Goal: Information Seeking & Learning: Learn about a topic

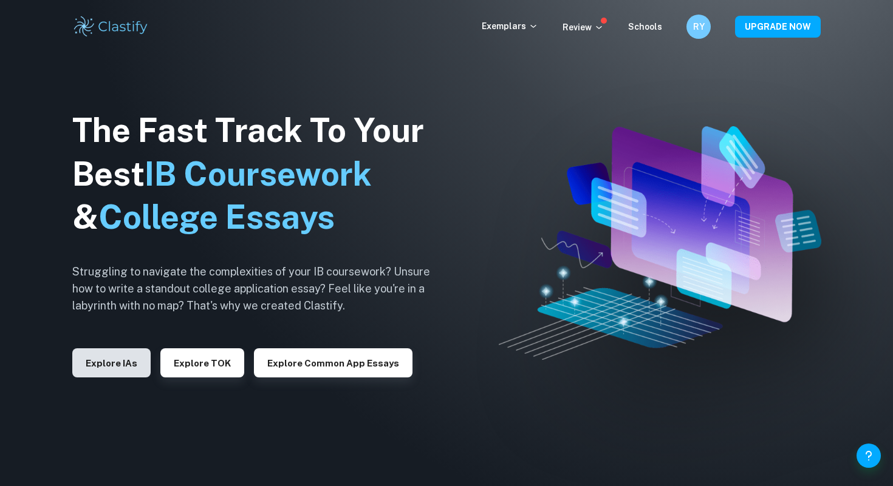
click at [98, 369] on button "Explore IAs" at bounding box center [111, 363] width 78 height 29
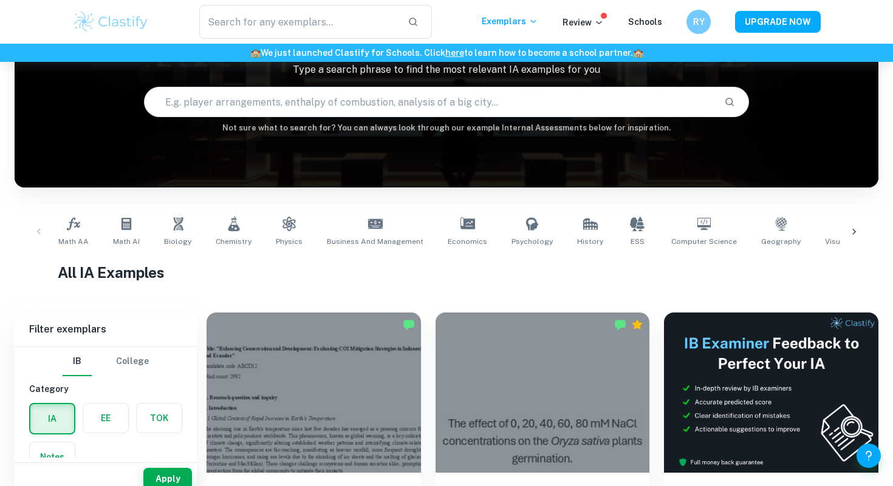
scroll to position [111, 0]
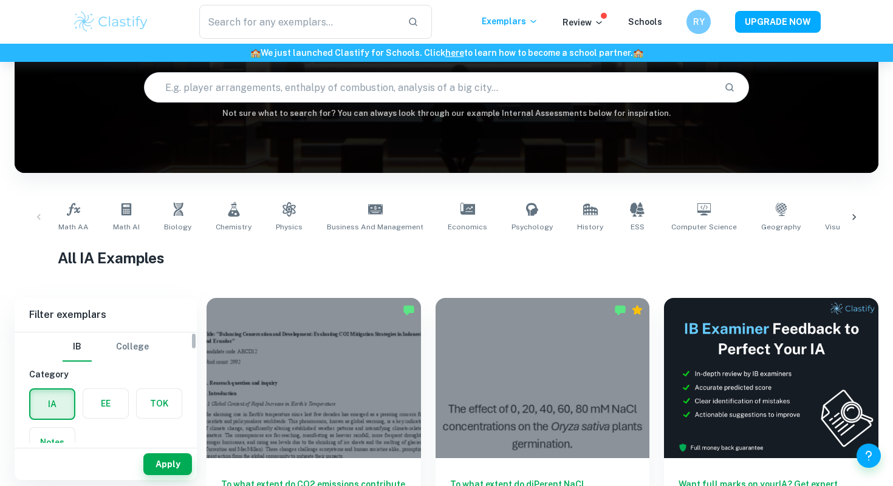
click at [118, 399] on label "button" at bounding box center [105, 403] width 45 height 29
click at [0, 0] on input "radio" at bounding box center [0, 0] width 0 height 0
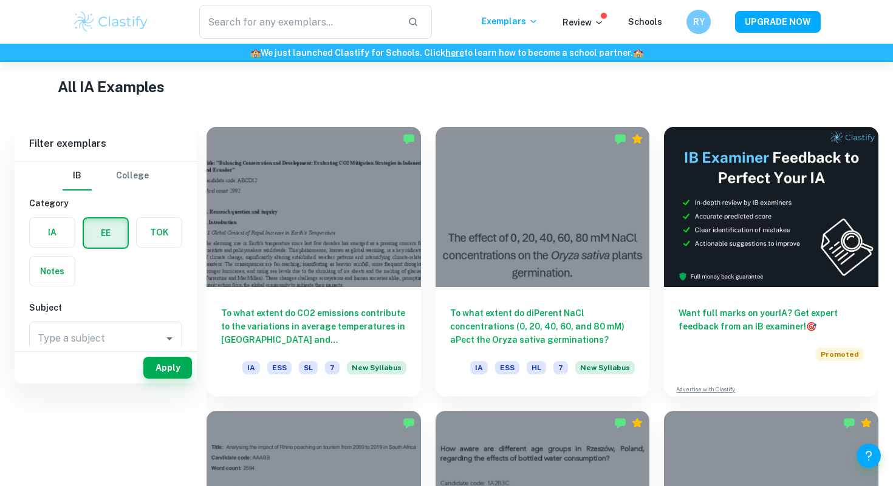
scroll to position [52, 0]
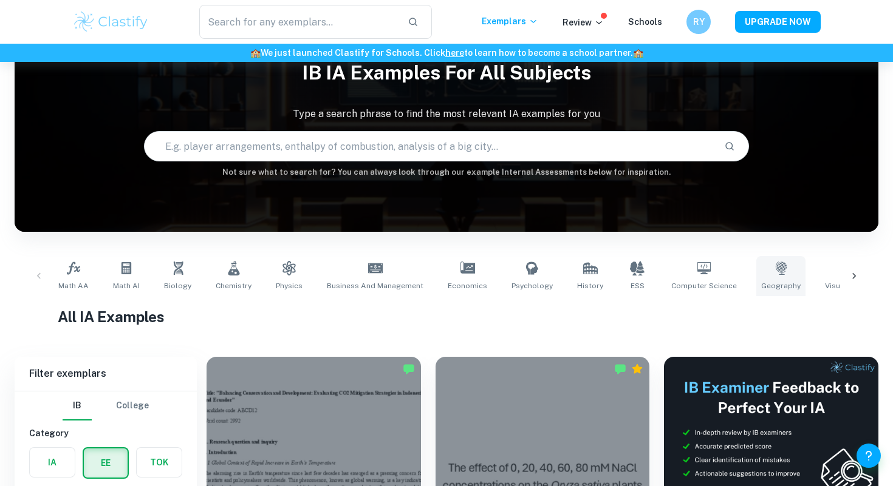
click at [767, 278] on link "Geography" at bounding box center [780, 276] width 49 height 40
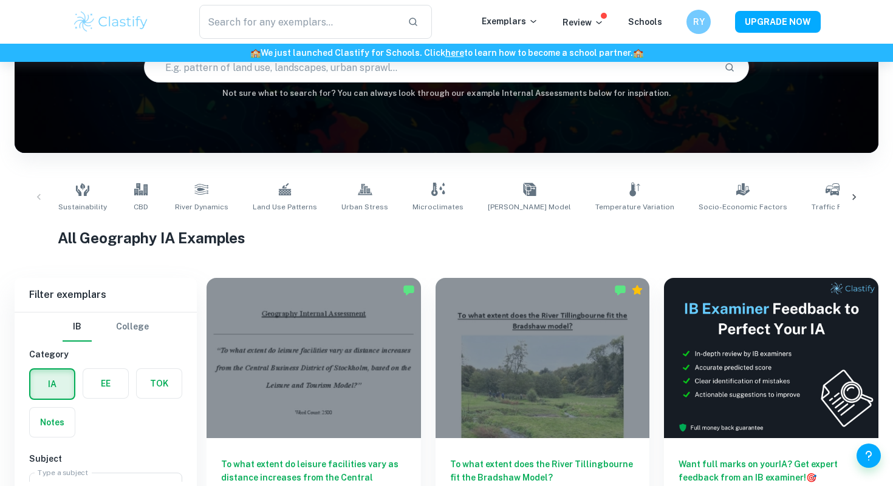
scroll to position [188, 0]
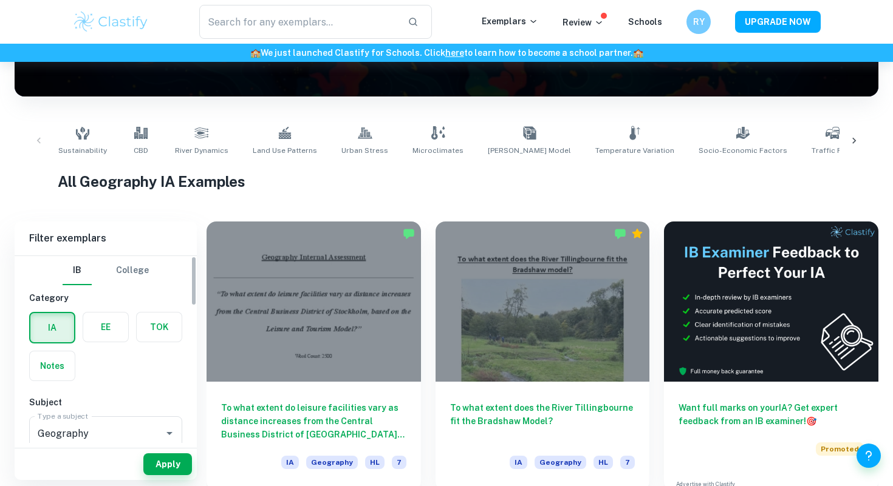
click at [115, 321] on label "button" at bounding box center [105, 327] width 45 height 29
click at [0, 0] on input "radio" at bounding box center [0, 0] width 0 height 0
click at [92, 337] on label "button" at bounding box center [106, 327] width 44 height 29
click at [0, 0] on input "radio" at bounding box center [0, 0] width 0 height 0
click at [92, 337] on label "button" at bounding box center [106, 327] width 44 height 29
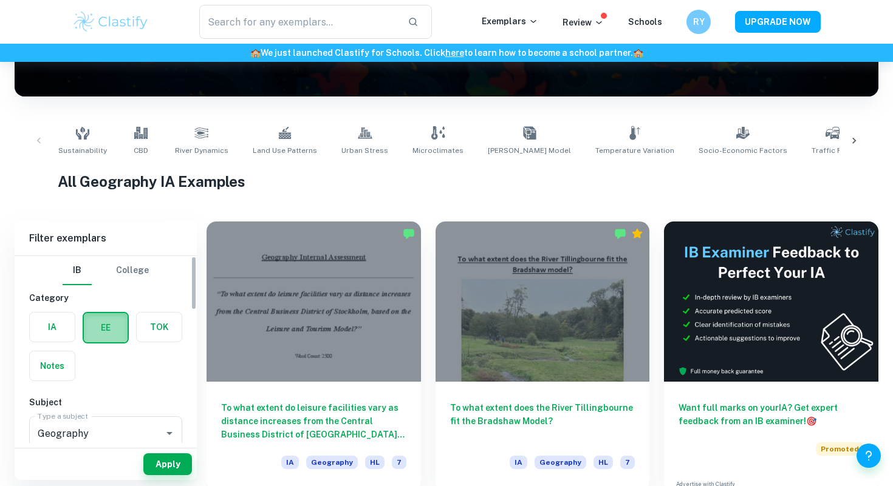
click at [0, 0] on input "radio" at bounding box center [0, 0] width 0 height 0
click at [178, 467] on button "Apply" at bounding box center [167, 465] width 49 height 22
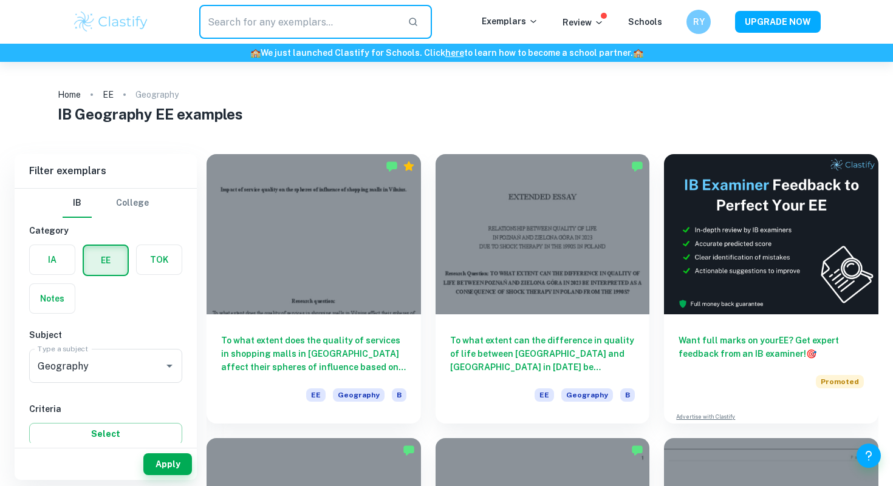
click at [336, 24] on input "text" at bounding box center [298, 22] width 199 height 34
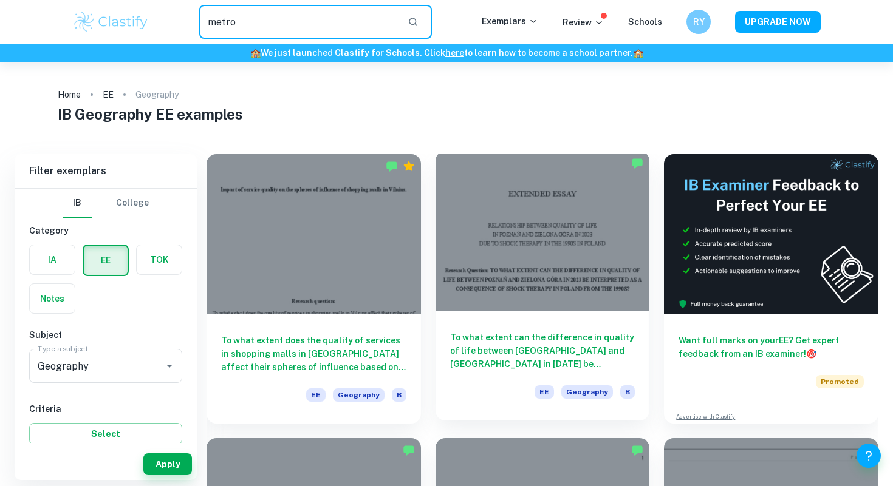
type input "metro"
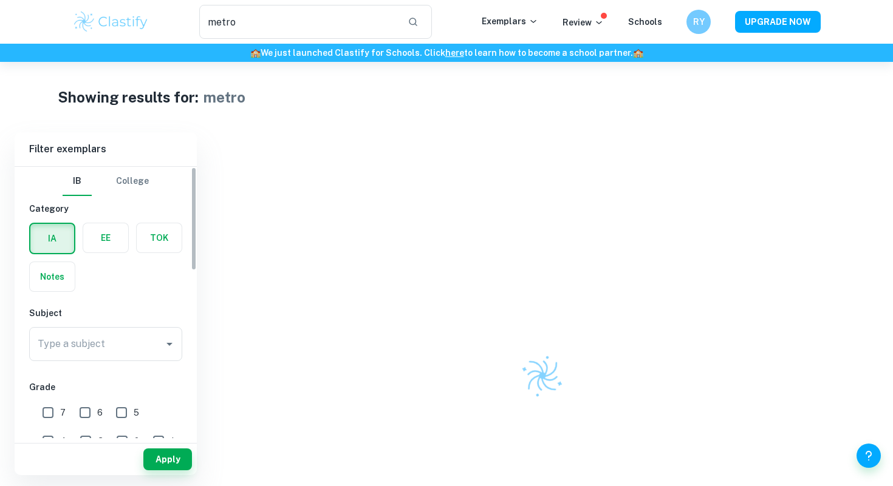
click at [102, 233] on label "button" at bounding box center [105, 237] width 45 height 29
click at [0, 0] on input "radio" at bounding box center [0, 0] width 0 height 0
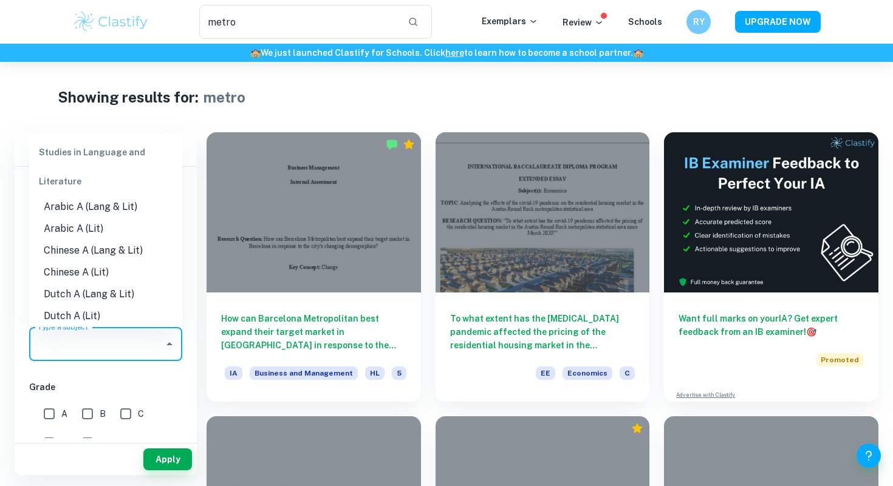
click at [129, 355] on input "Type a subject" at bounding box center [97, 344] width 124 height 23
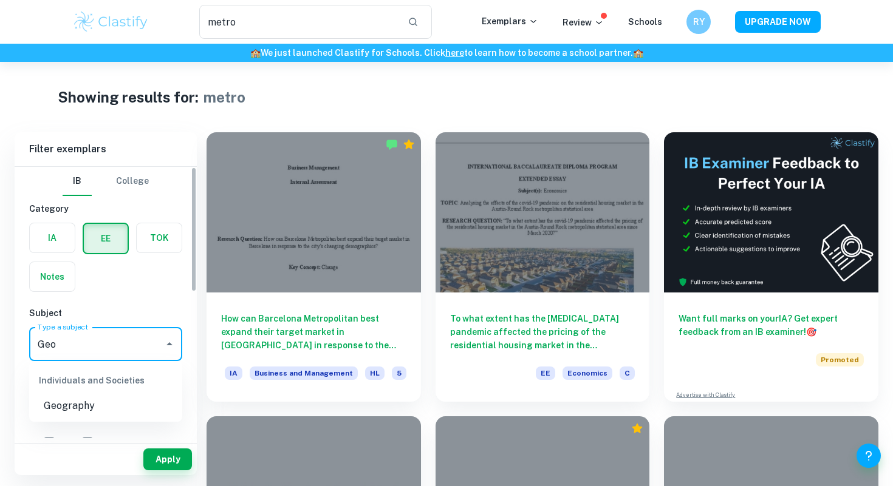
click at [103, 415] on li "Geography" at bounding box center [105, 406] width 153 height 22
type input "Geography"
click at [159, 459] on button "Apply" at bounding box center [167, 460] width 49 height 22
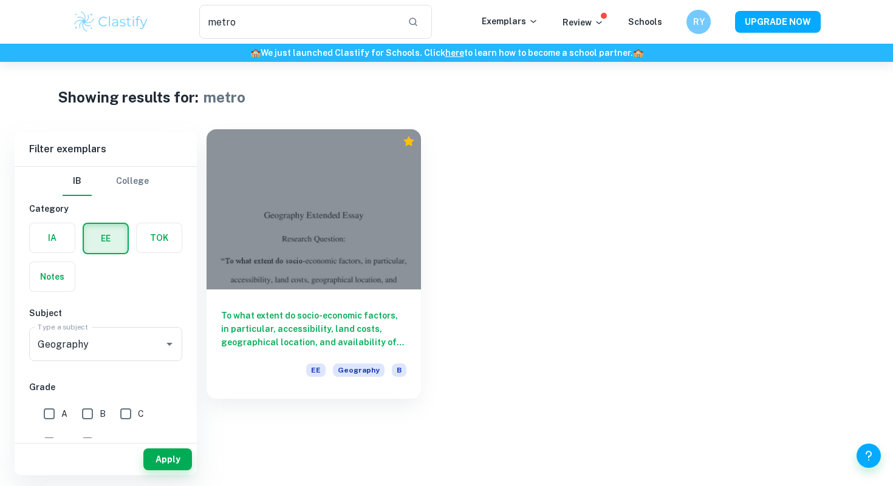
click at [356, 242] on div at bounding box center [313, 209] width 214 height 160
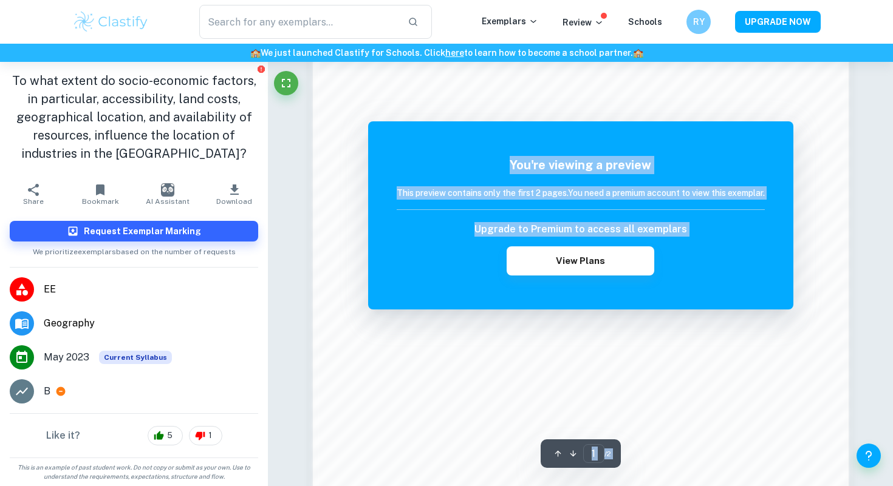
scroll to position [857, 0]
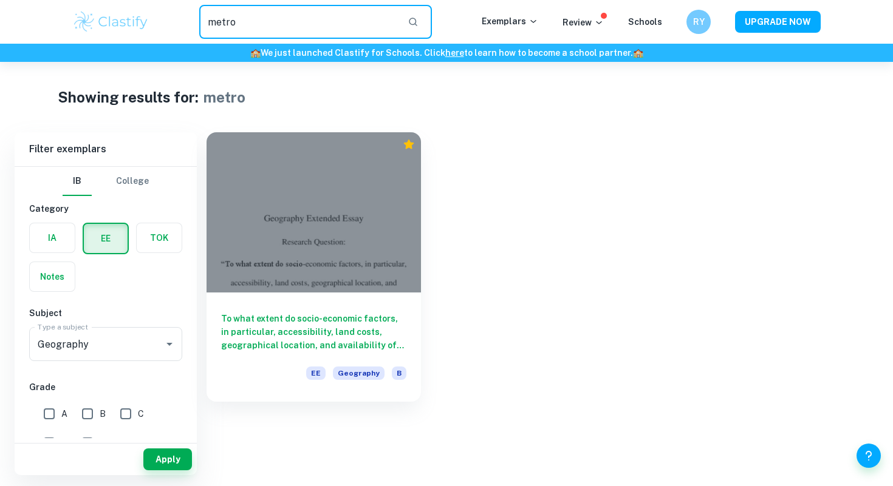
drag, startPoint x: 260, startPoint y: 26, endPoint x: 148, endPoint y: 26, distance: 112.3
click at [148, 26] on div "metro ​ Exemplars Review Schools RY UPGRADE NOW" at bounding box center [446, 22] width 777 height 34
type input "]"
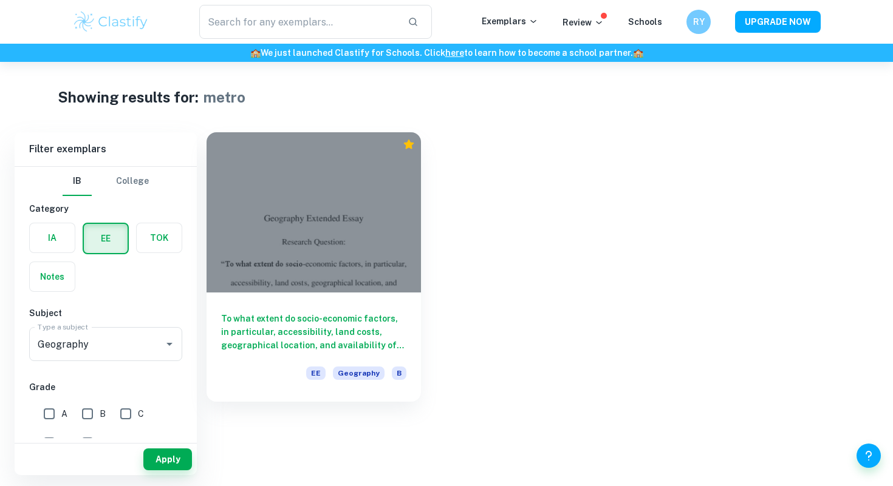
click at [166, 480] on body "We value your privacy We use cookies to enhance your browsing experience, serve…" at bounding box center [446, 305] width 893 height 486
click at [166, 461] on button "Apply" at bounding box center [167, 460] width 49 height 22
type input "metro"
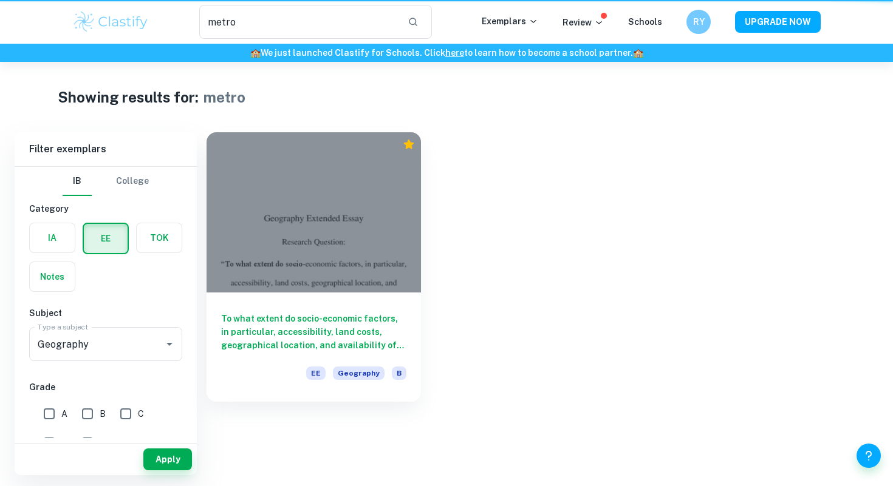
click at [166, 461] on button "Apply" at bounding box center [167, 460] width 49 height 22
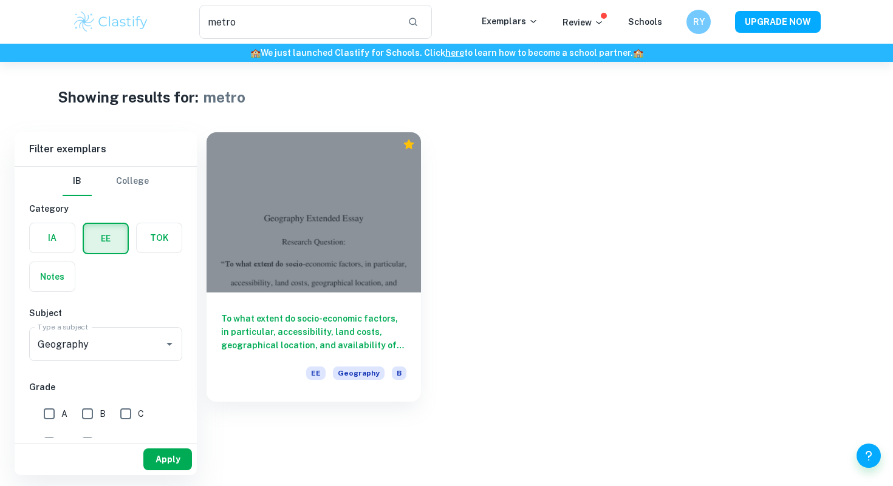
click at [151, 470] on button "Apply" at bounding box center [167, 460] width 49 height 22
click at [169, 455] on button "Apply" at bounding box center [167, 460] width 49 height 22
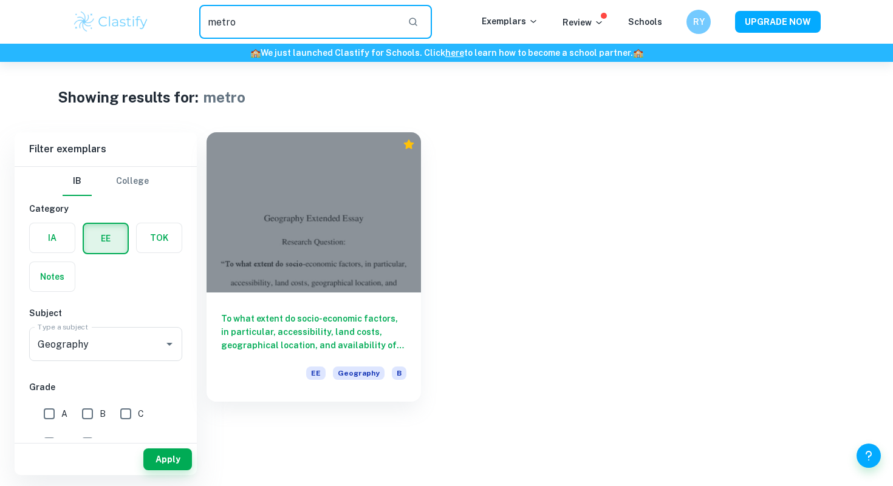
drag, startPoint x: 301, startPoint y: 12, endPoint x: 222, endPoint y: 12, distance: 78.9
click at [222, 12] on input "metro" at bounding box center [298, 22] width 199 height 34
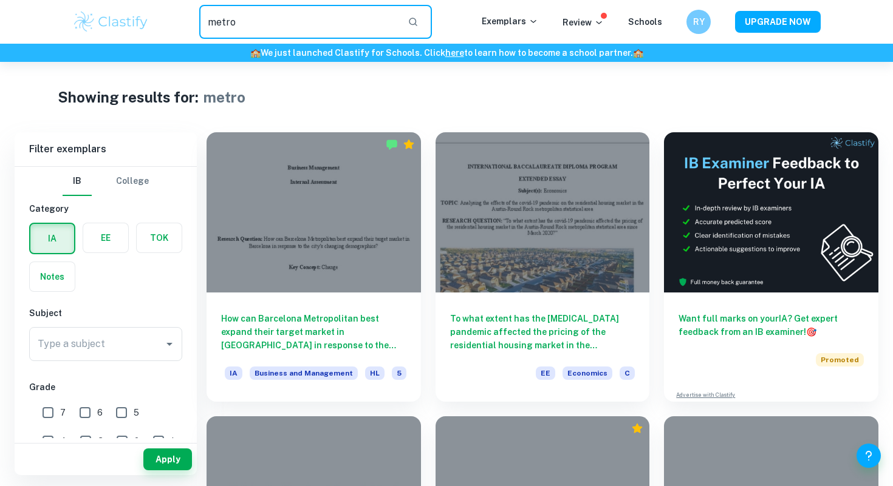
drag, startPoint x: 273, startPoint y: 30, endPoint x: 192, endPoint y: 27, distance: 80.8
click at [192, 27] on div "metro ​" at bounding box center [315, 22] width 332 height 34
click at [150, 333] on input "Type a subject" at bounding box center [97, 344] width 124 height 23
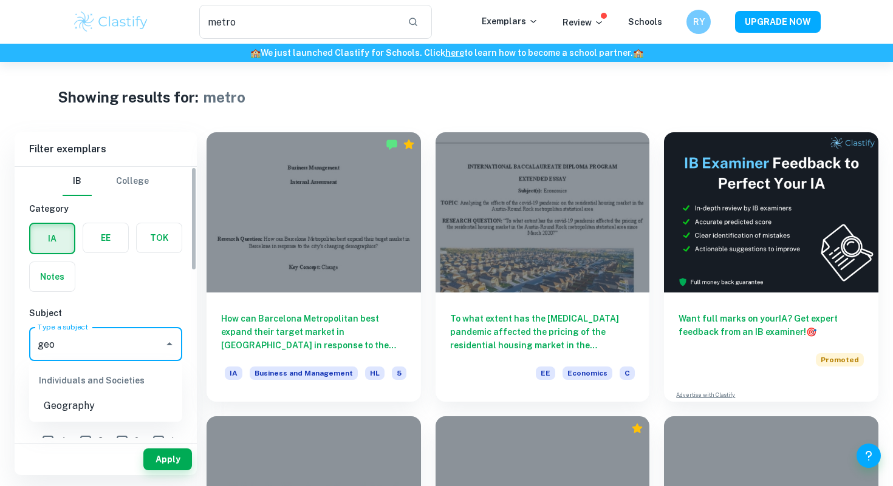
click at [59, 401] on li "Geography" at bounding box center [105, 406] width 153 height 22
type input "Geography"
click at [97, 236] on label "button" at bounding box center [105, 237] width 45 height 29
click at [0, 0] on input "radio" at bounding box center [0, 0] width 0 height 0
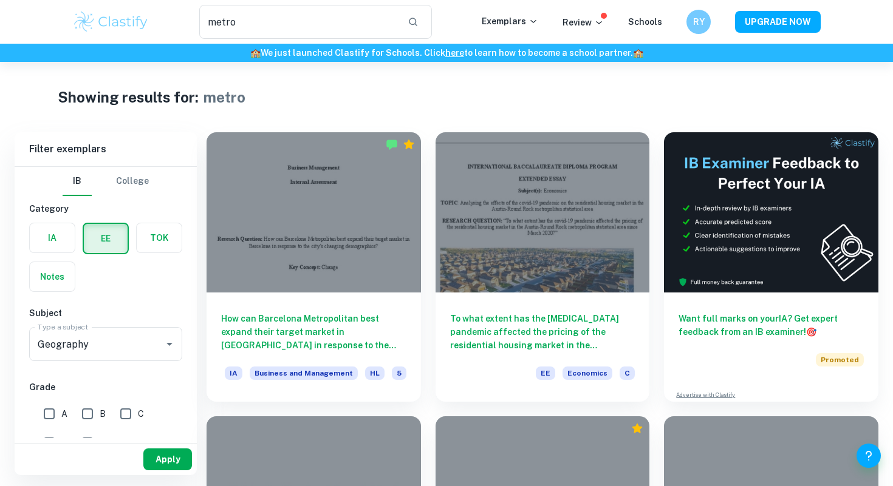
click at [167, 460] on button "Apply" at bounding box center [167, 460] width 49 height 22
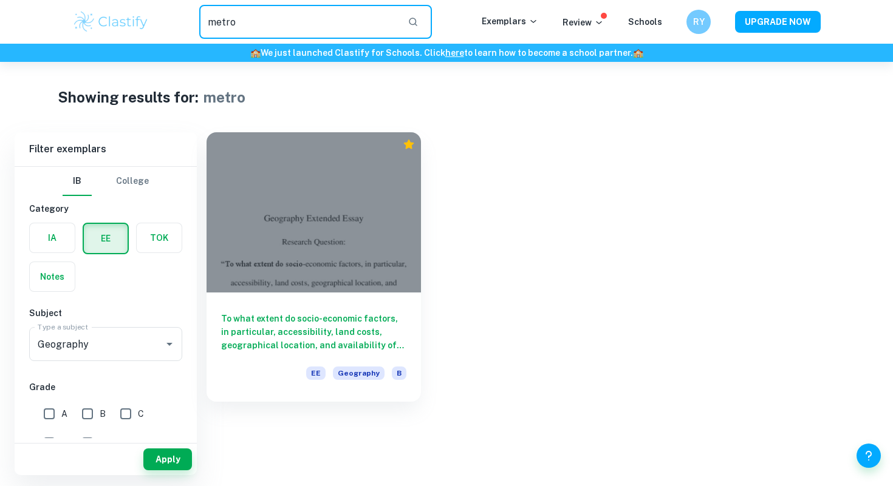
drag, startPoint x: 275, startPoint y: 27, endPoint x: 194, endPoint y: 27, distance: 81.4
click at [194, 27] on div "metro ​" at bounding box center [315, 22] width 332 height 34
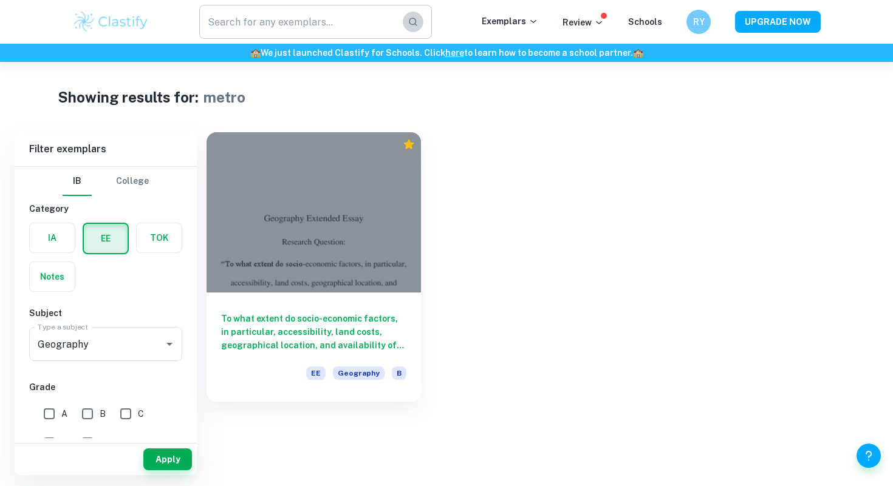
click at [416, 18] on icon "button" at bounding box center [413, 22] width 9 height 9
click at [417, 22] on icon "button" at bounding box center [413, 22] width 9 height 9
click at [171, 454] on button "Apply" at bounding box center [167, 460] width 49 height 22
click at [182, 453] on button "Apply" at bounding box center [167, 460] width 49 height 22
click at [280, 9] on input "metro" at bounding box center [298, 22] width 199 height 34
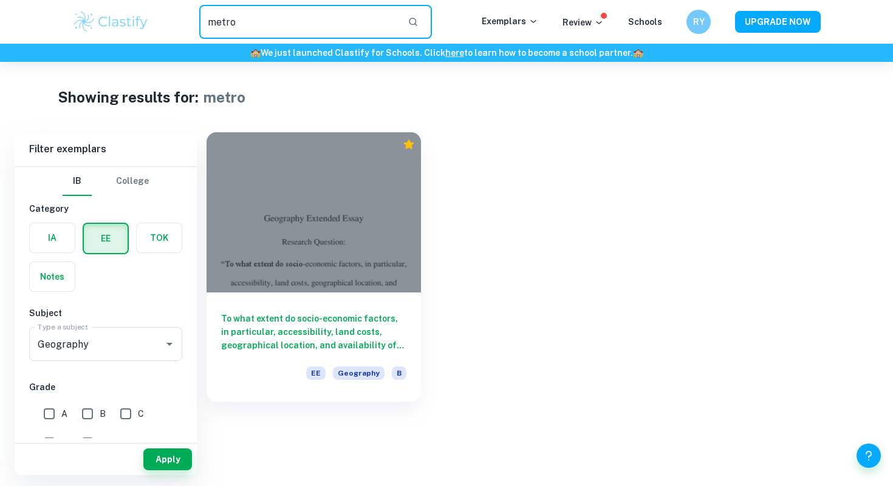
click at [281, 10] on input "metro" at bounding box center [298, 22] width 199 height 34
drag, startPoint x: 285, startPoint y: 15, endPoint x: 140, endPoint y: 15, distance: 145.7
click at [140, 15] on div "metro ​ Exemplars Review Schools RY UPGRADE NOW" at bounding box center [446, 22] width 777 height 34
type input "]"
type input "to"
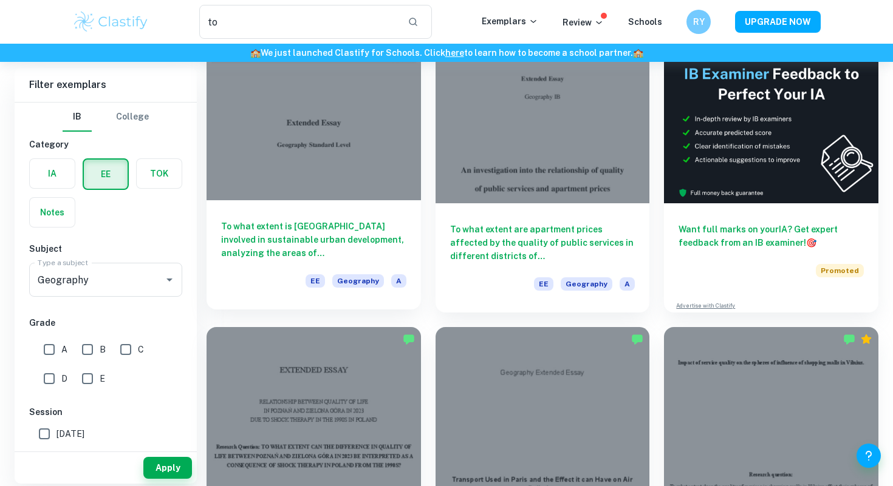
scroll to position [73, 0]
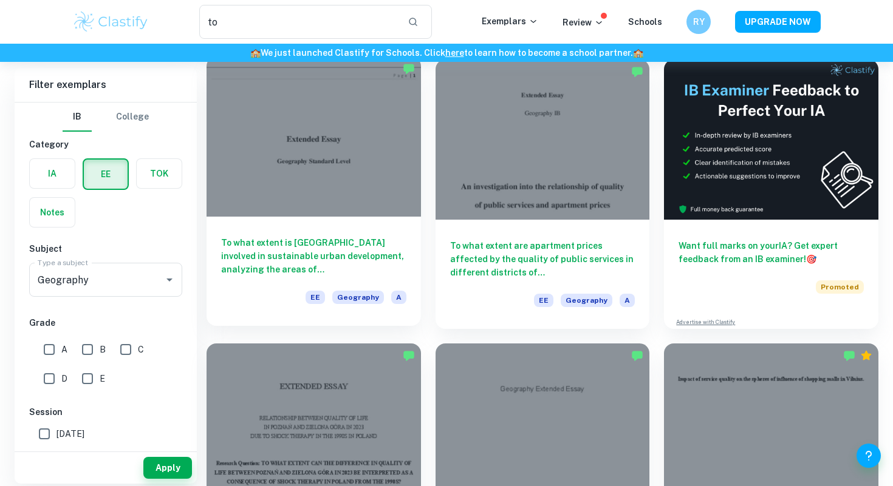
click at [366, 160] on div at bounding box center [313, 136] width 214 height 160
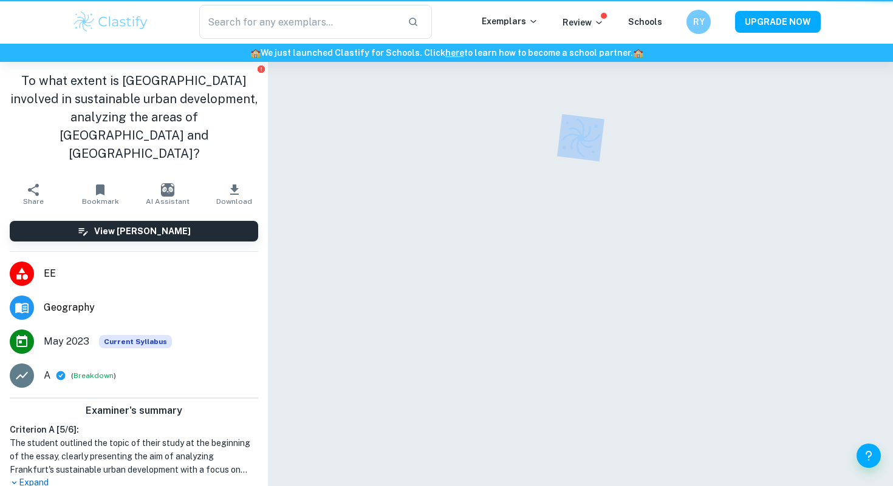
click at [366, 160] on div at bounding box center [581, 290] width 536 height 457
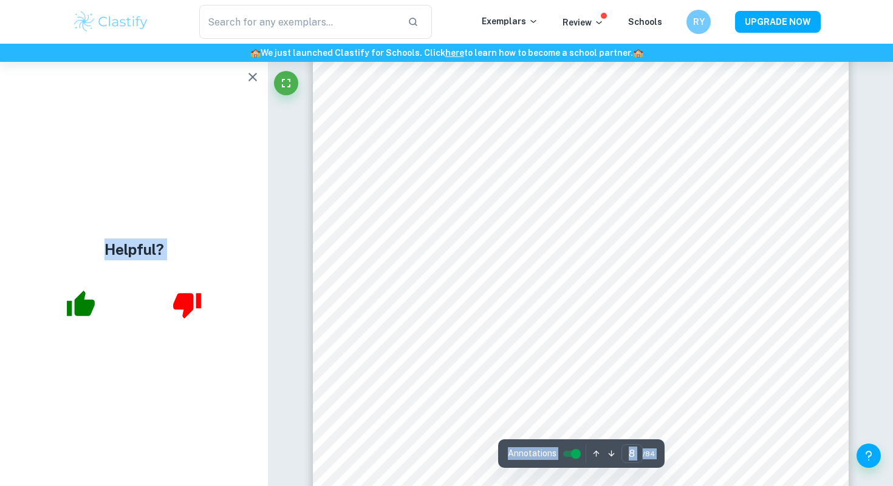
scroll to position [5758, 0]
click at [93, 308] on icon "button" at bounding box center [81, 305] width 30 height 30
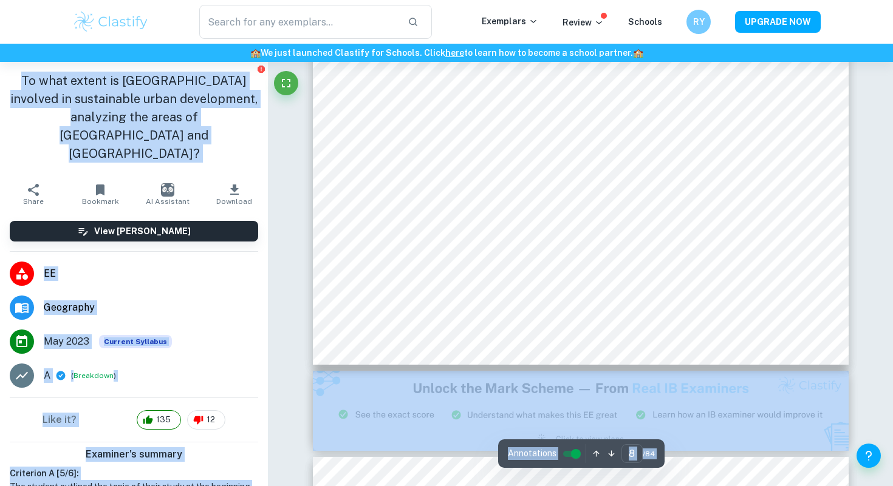
scroll to position [6211, 0]
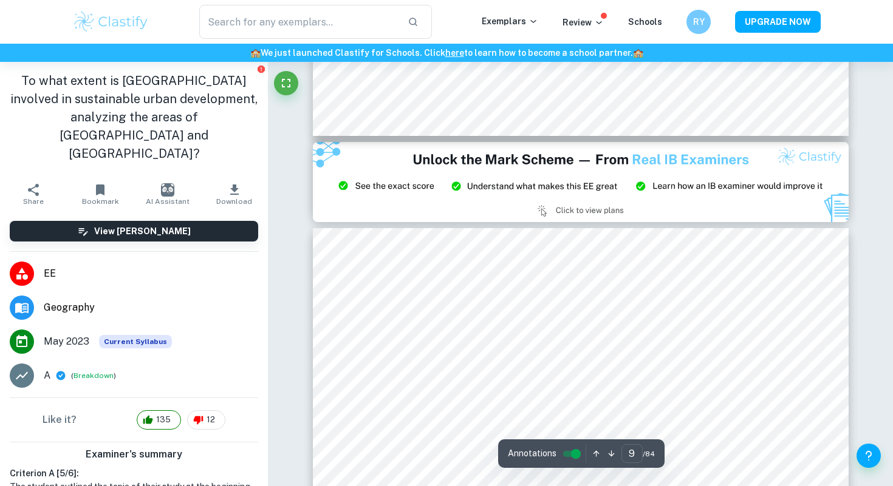
click at [153, 359] on li "A ( Breakdown )" at bounding box center [134, 376] width 268 height 34
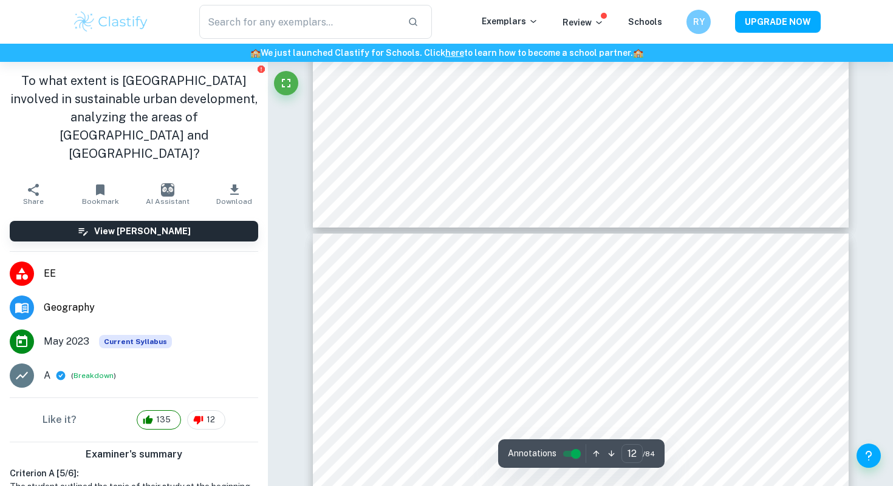
scroll to position [8513, 0]
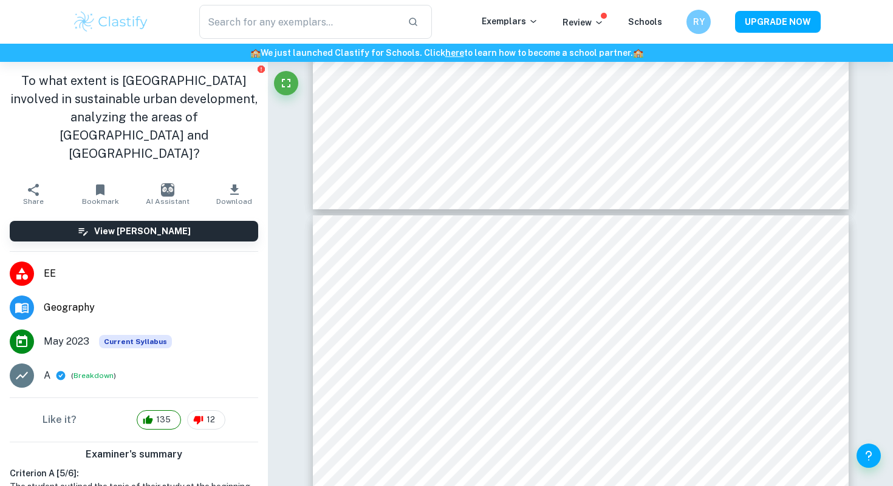
type input "11"
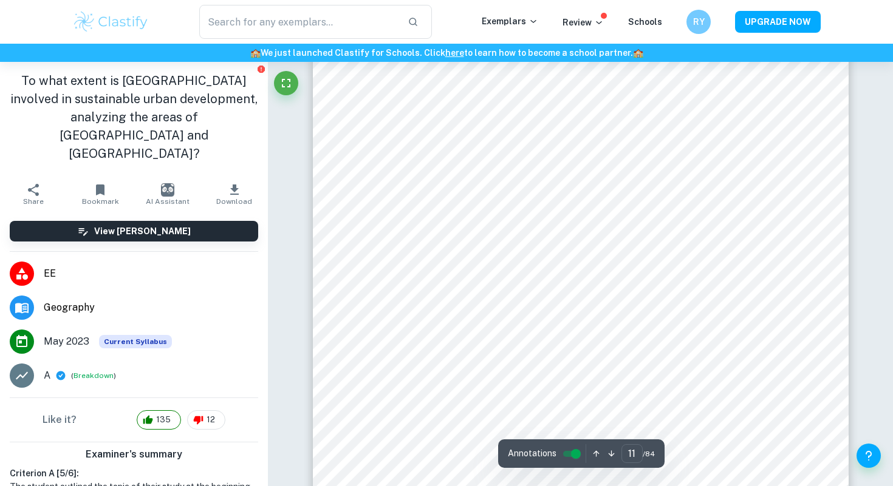
scroll to position [8026, 0]
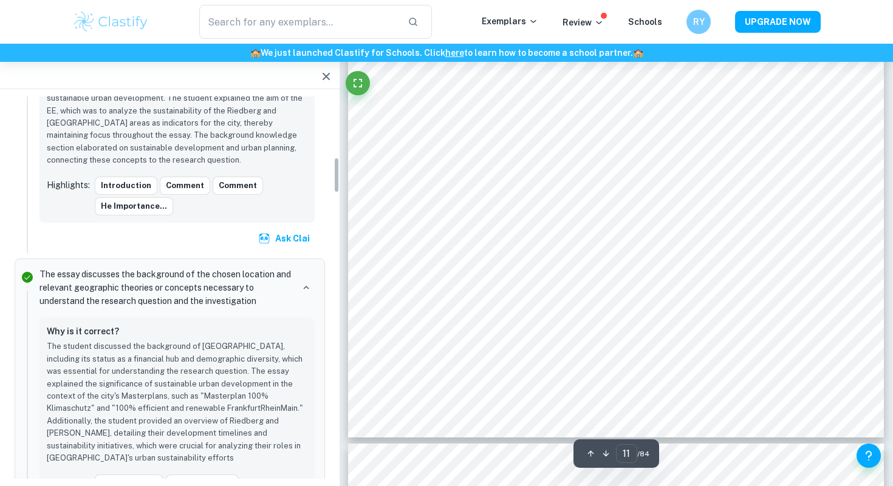
scroll to position [647, 0]
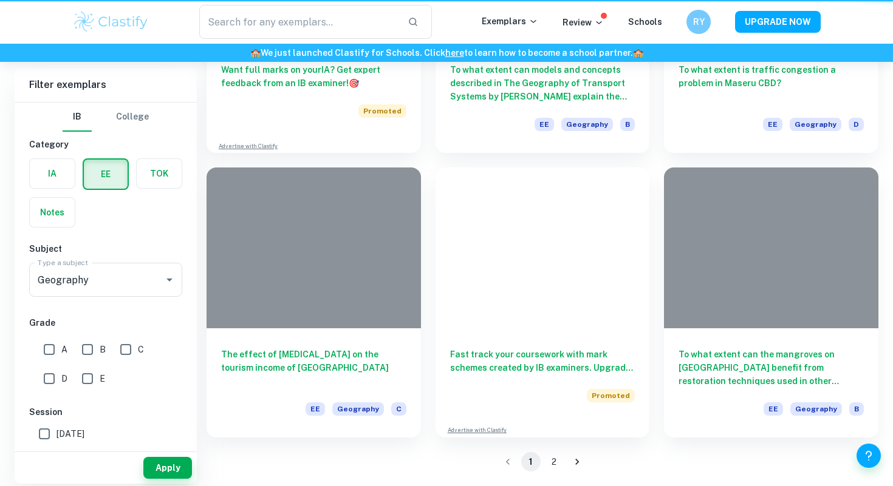
type input "to"
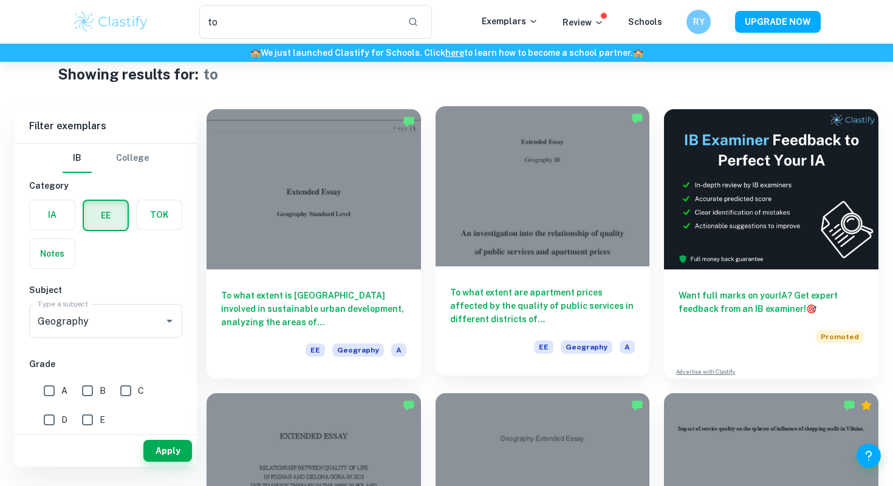
scroll to position [15, 0]
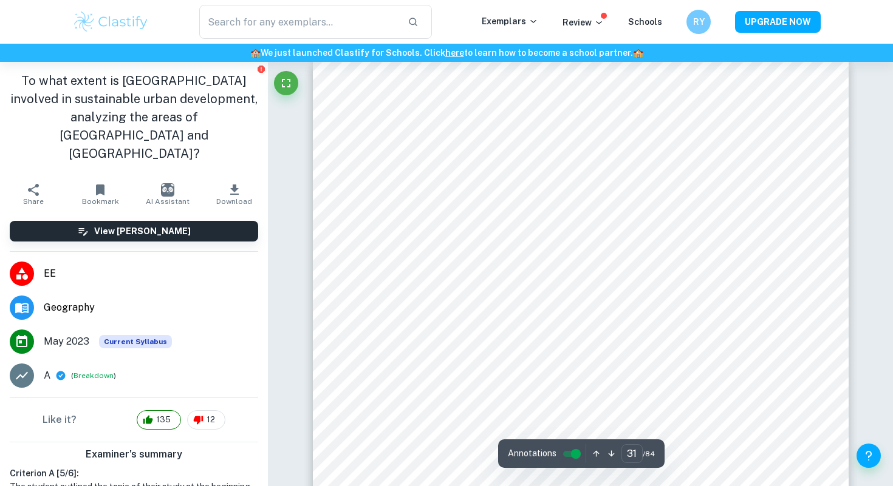
scroll to position [23426, 0]
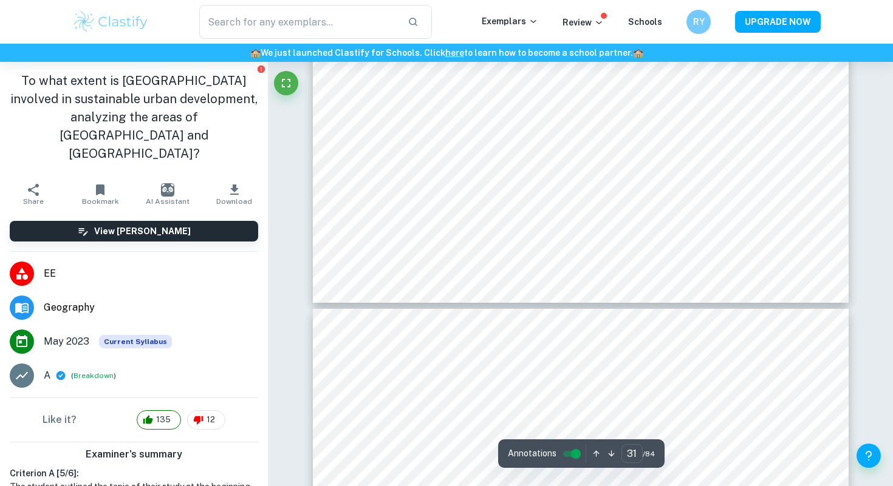
type input "32"
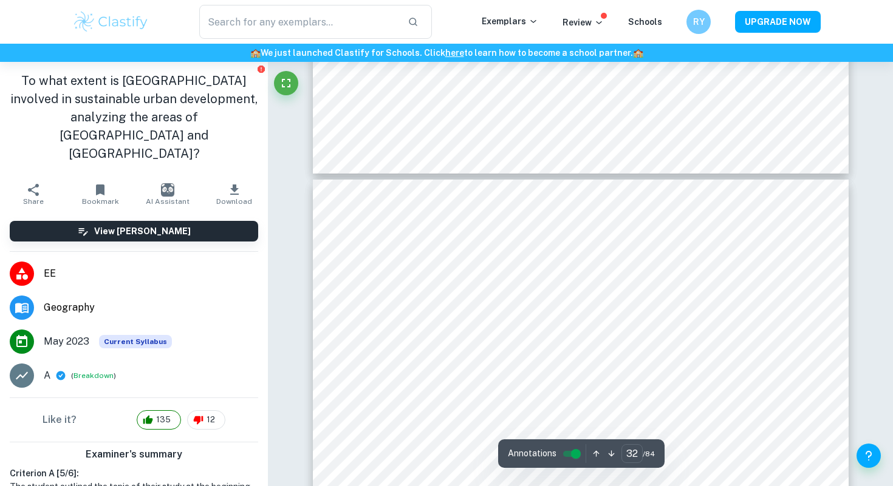
scroll to position [24078, 0]
